Goal: Information Seeking & Learning: Compare options

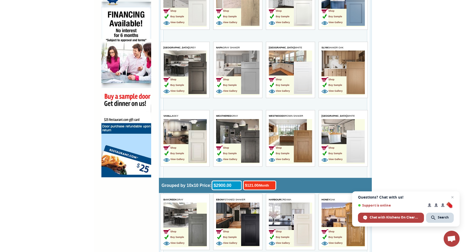
scroll to position [336, 0]
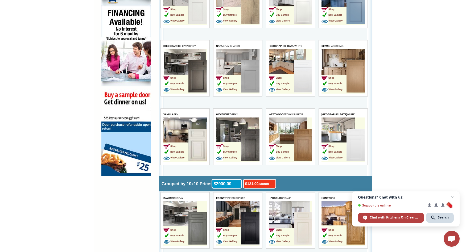
click at [355, 72] on img at bounding box center [355, 76] width 18 height 32
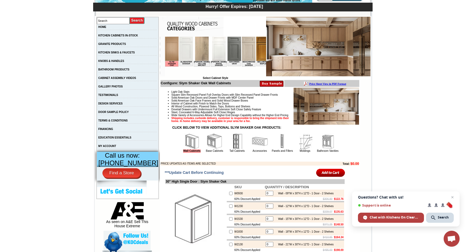
scroll to position [83, 0]
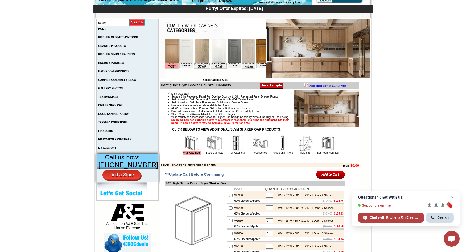
click at [242, 50] on img at bounding box center [248, 51] width 14 height 24
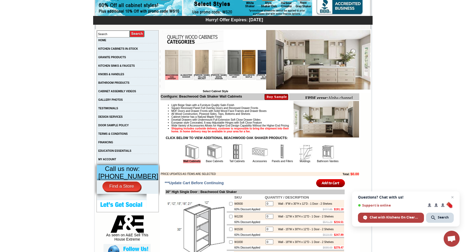
scroll to position [72, 0]
click at [174, 64] on img at bounding box center [172, 62] width 14 height 24
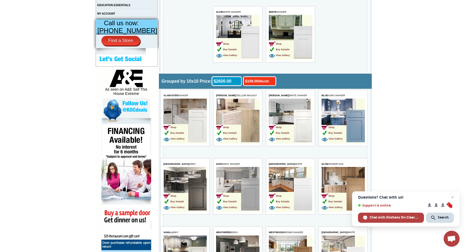
scroll to position [218, 0]
click at [193, 127] on img at bounding box center [197, 126] width 18 height 32
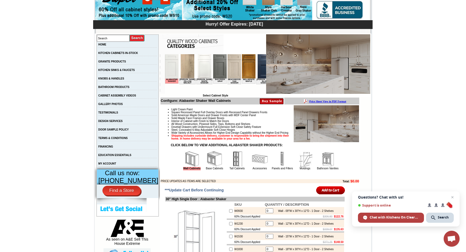
scroll to position [69, 0]
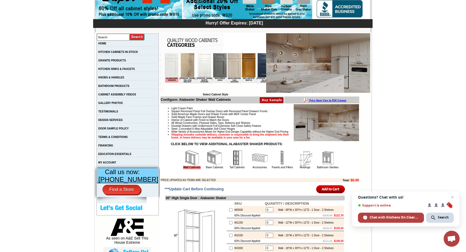
click at [211, 165] on img at bounding box center [214, 158] width 16 height 16
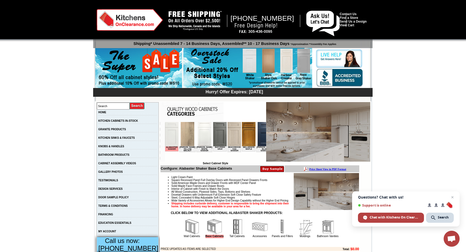
click at [202, 133] on img at bounding box center [204, 134] width 14 height 24
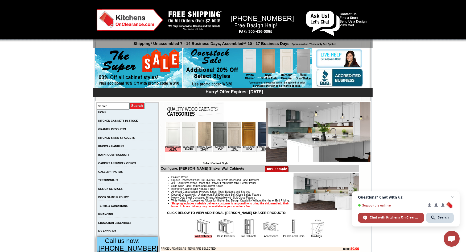
click at [172, 137] on img at bounding box center [173, 134] width 14 height 24
click at [129, 121] on link "KITCHEN CABINETS IN-STOCK" at bounding box center [118, 120] width 40 height 3
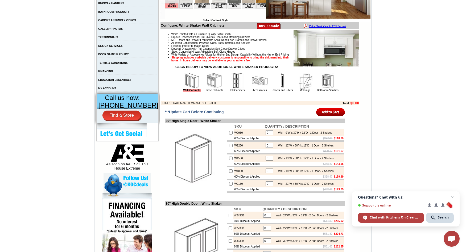
scroll to position [143, 0]
click at [207, 91] on link "Base Cabinets" at bounding box center [214, 90] width 17 height 3
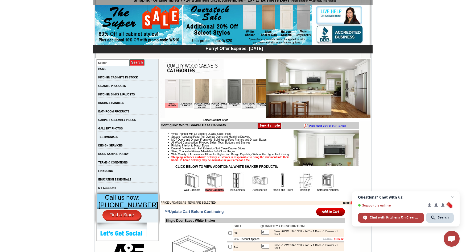
scroll to position [45, 0]
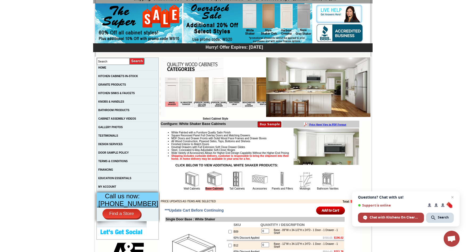
click at [227, 91] on img at bounding box center [234, 89] width 14 height 24
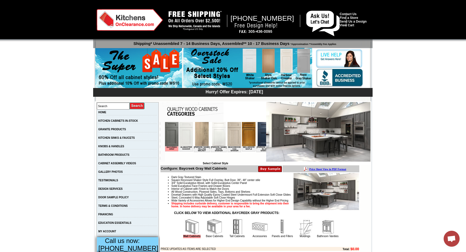
click at [227, 142] on img at bounding box center [234, 134] width 14 height 24
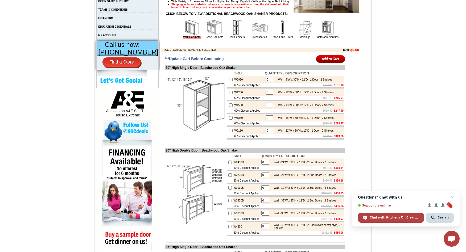
scroll to position [196, 0]
